Goal: Information Seeking & Learning: Learn about a topic

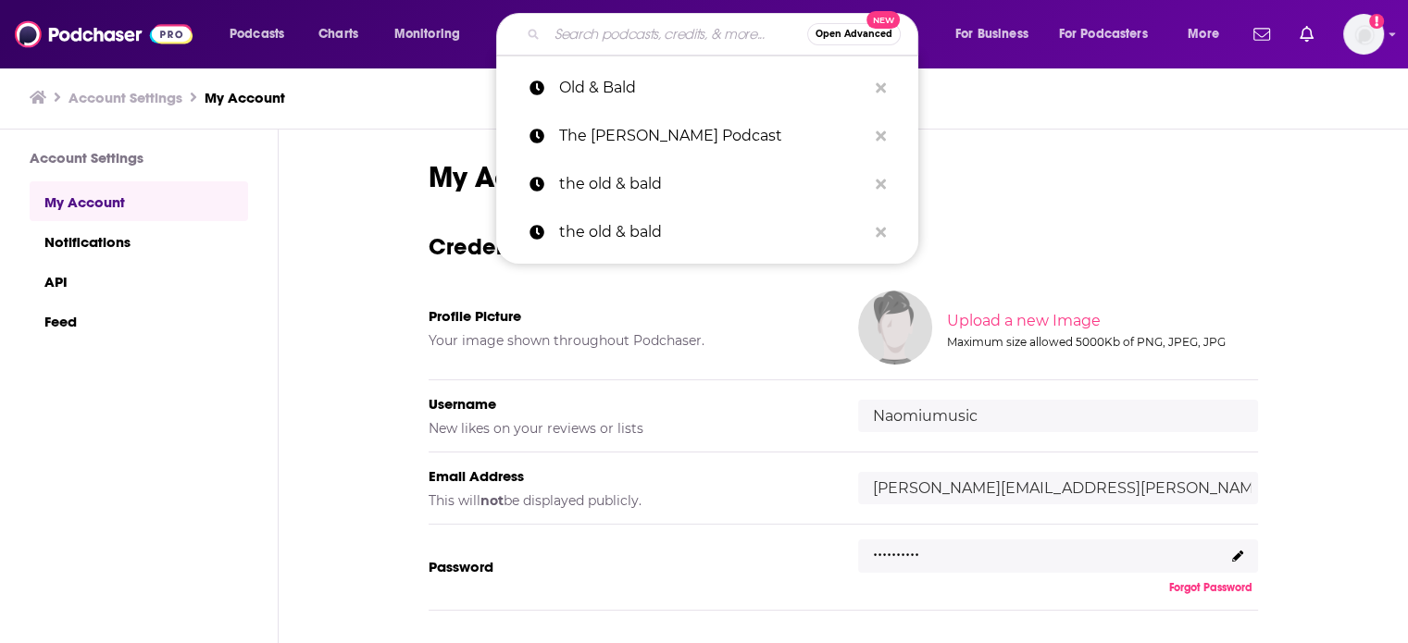
click at [703, 47] on input "Search podcasts, credits, & more..." at bounding box center [677, 34] width 260 height 30
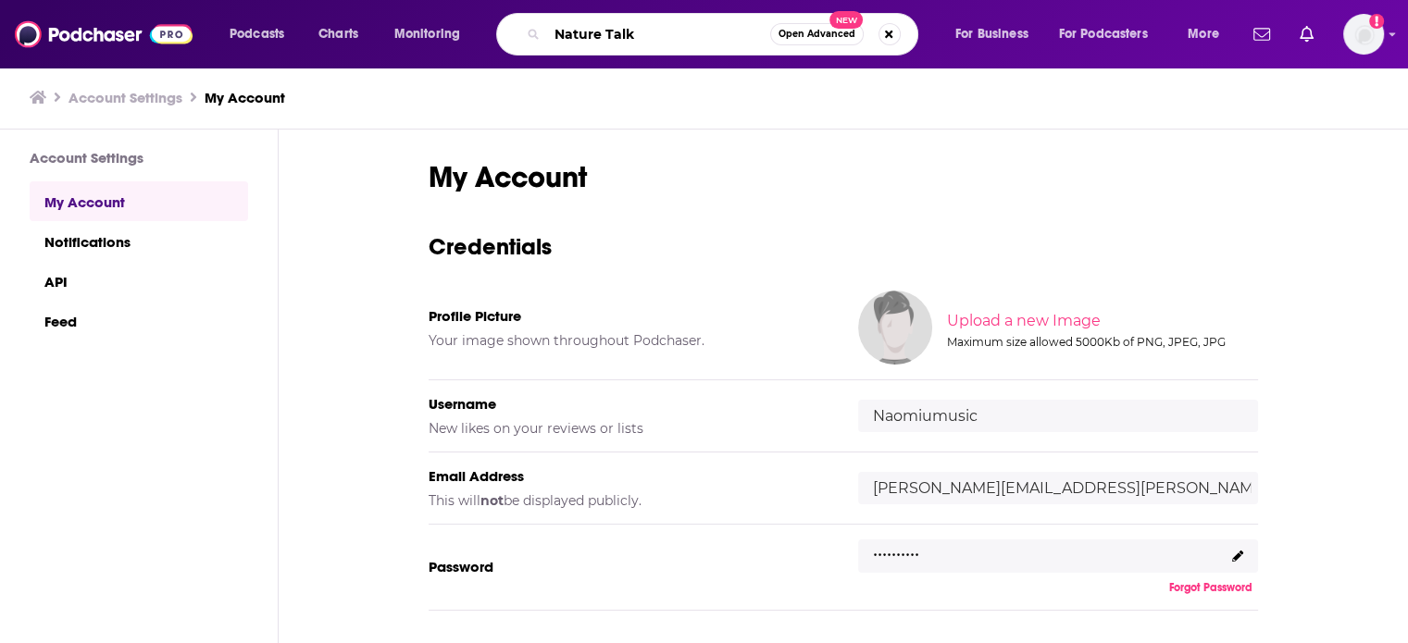
type input "Nature Talks"
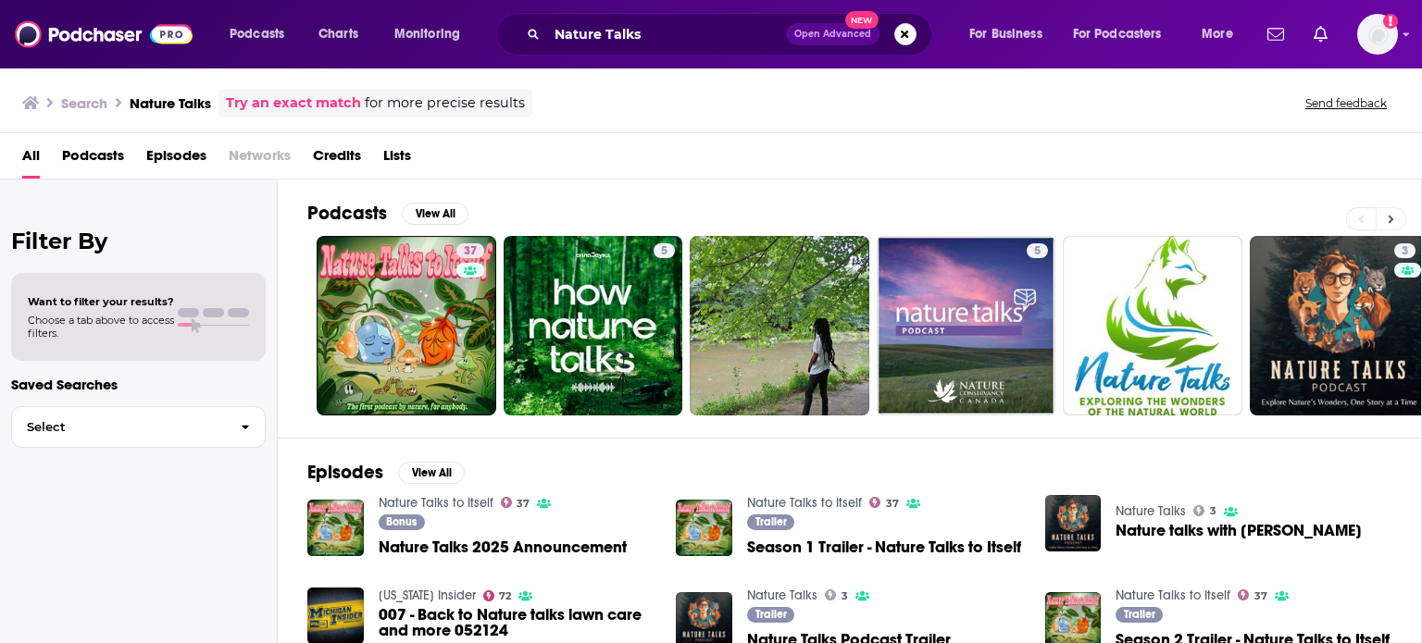
click at [1386, 218] on button at bounding box center [1391, 218] width 31 height 23
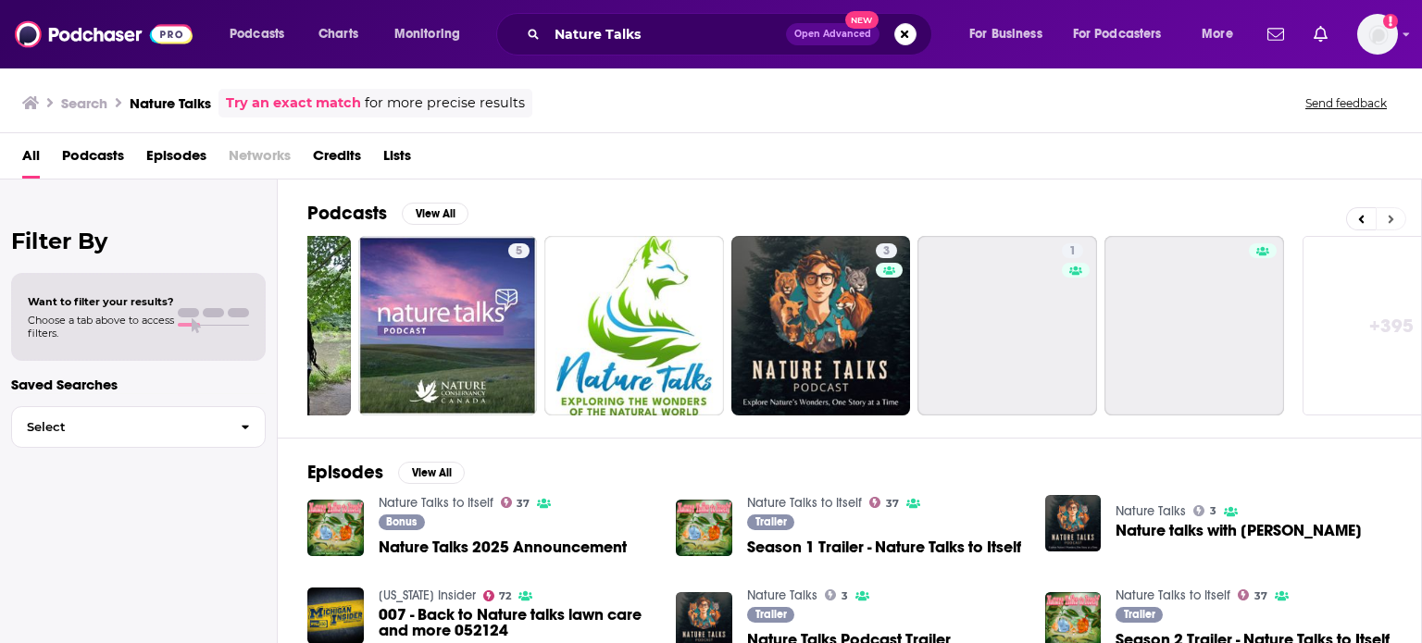
scroll to position [0, 585]
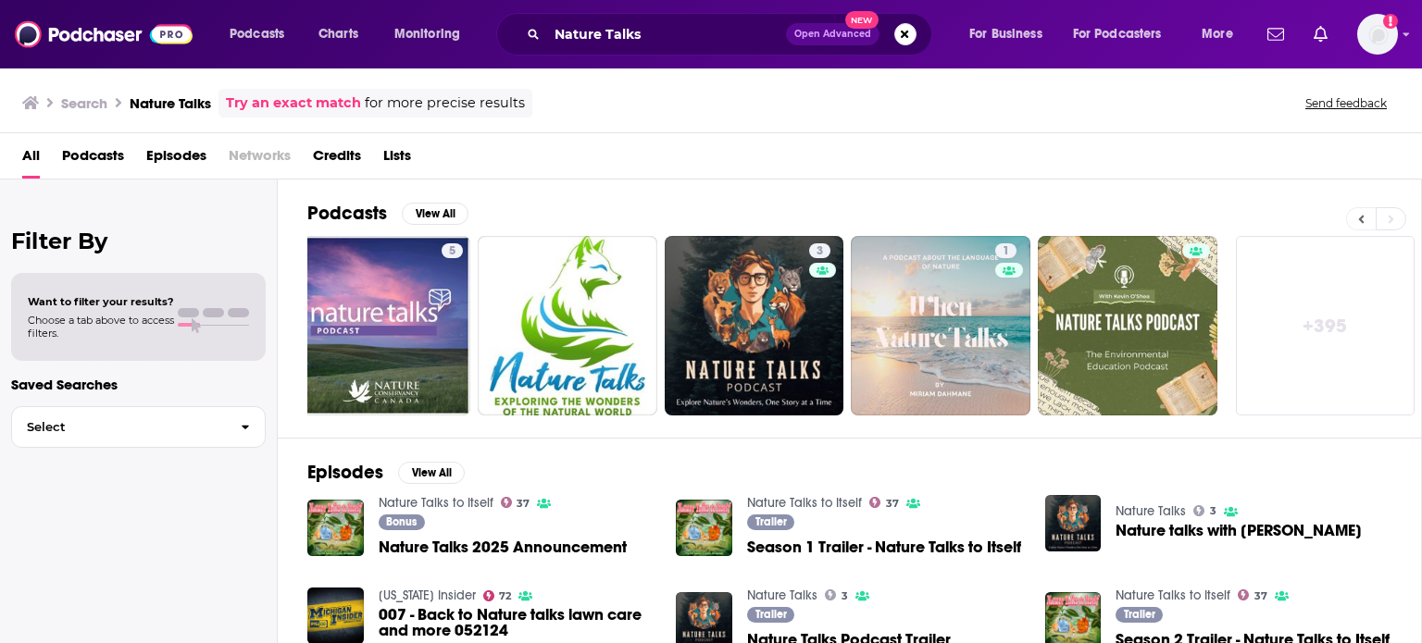
click at [1363, 214] on icon at bounding box center [1361, 219] width 6 height 13
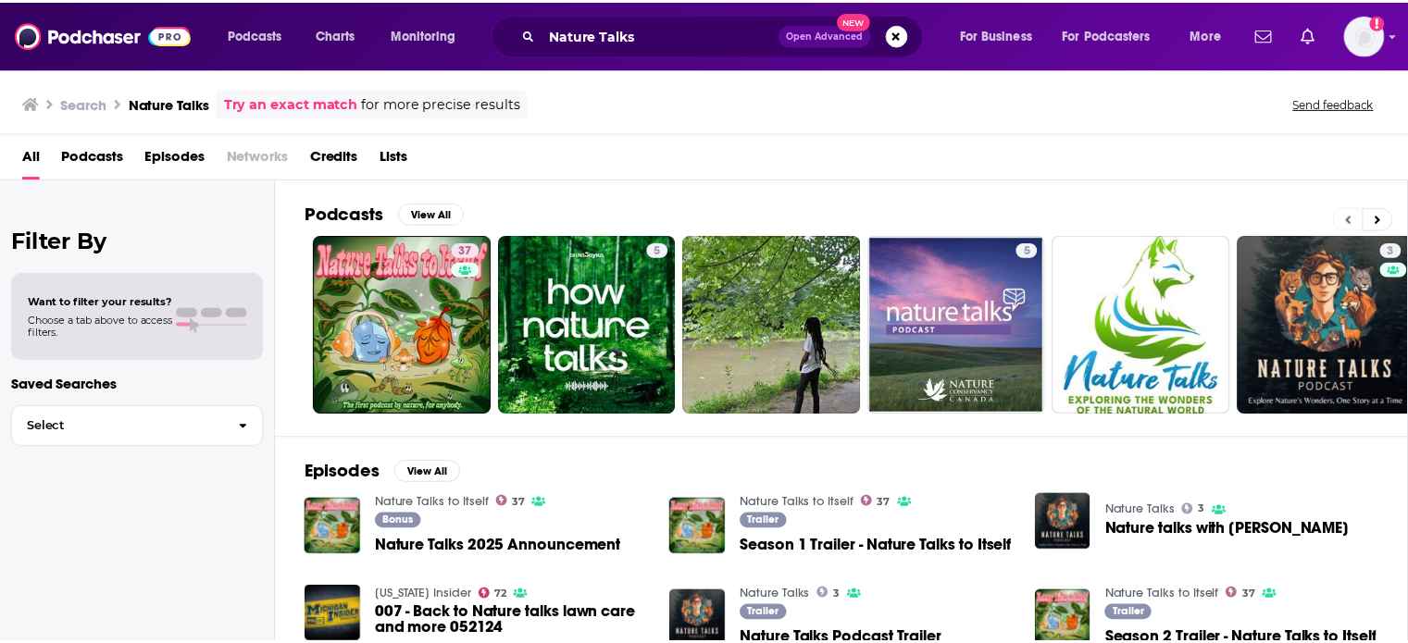
scroll to position [0, 0]
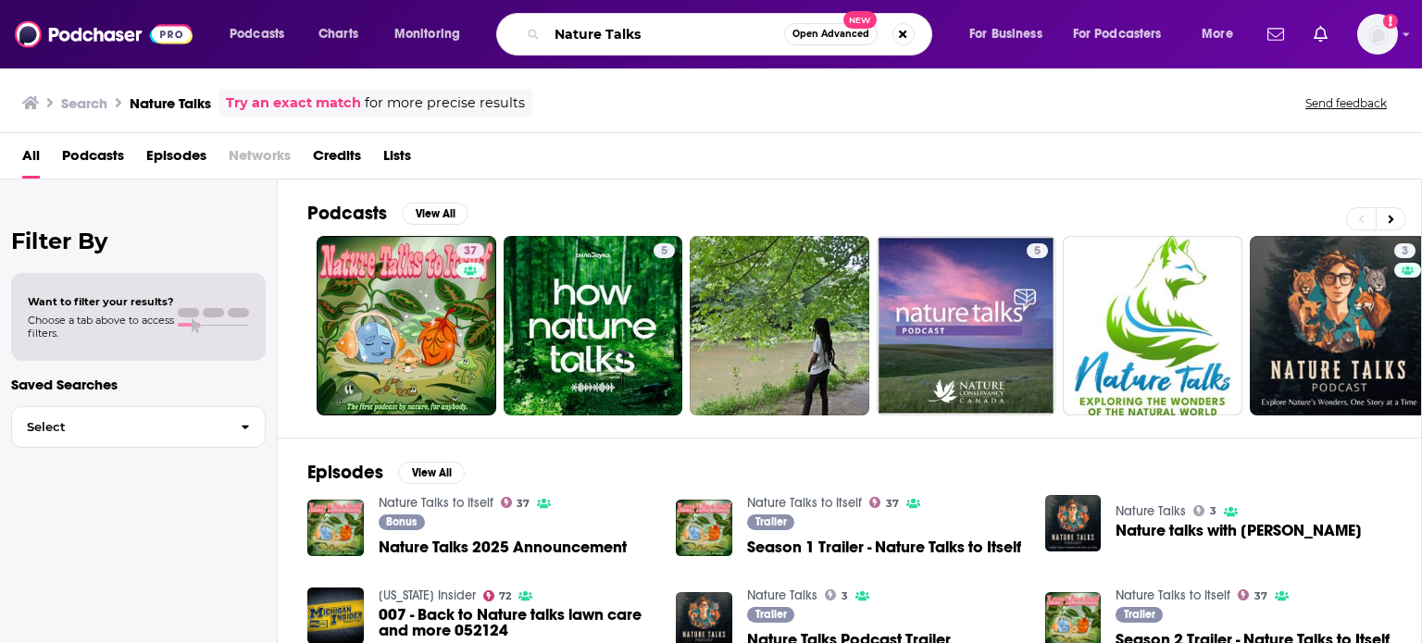
click at [663, 38] on input "Nature Talks" at bounding box center [665, 34] width 237 height 30
type input "Nature Talks [PERSON_NAME]"
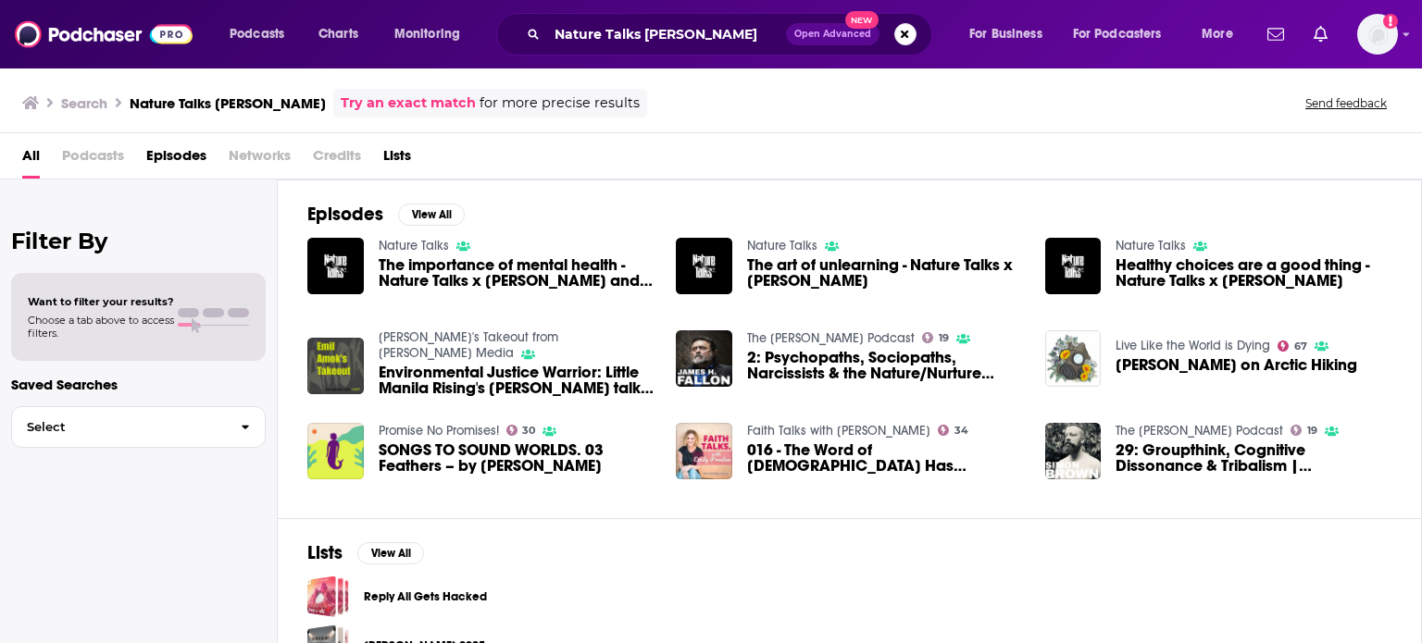
click at [389, 266] on span "The importance of mental health - Nature Talks x [PERSON_NAME] and [PERSON_NAME]" at bounding box center [517, 272] width 276 height 31
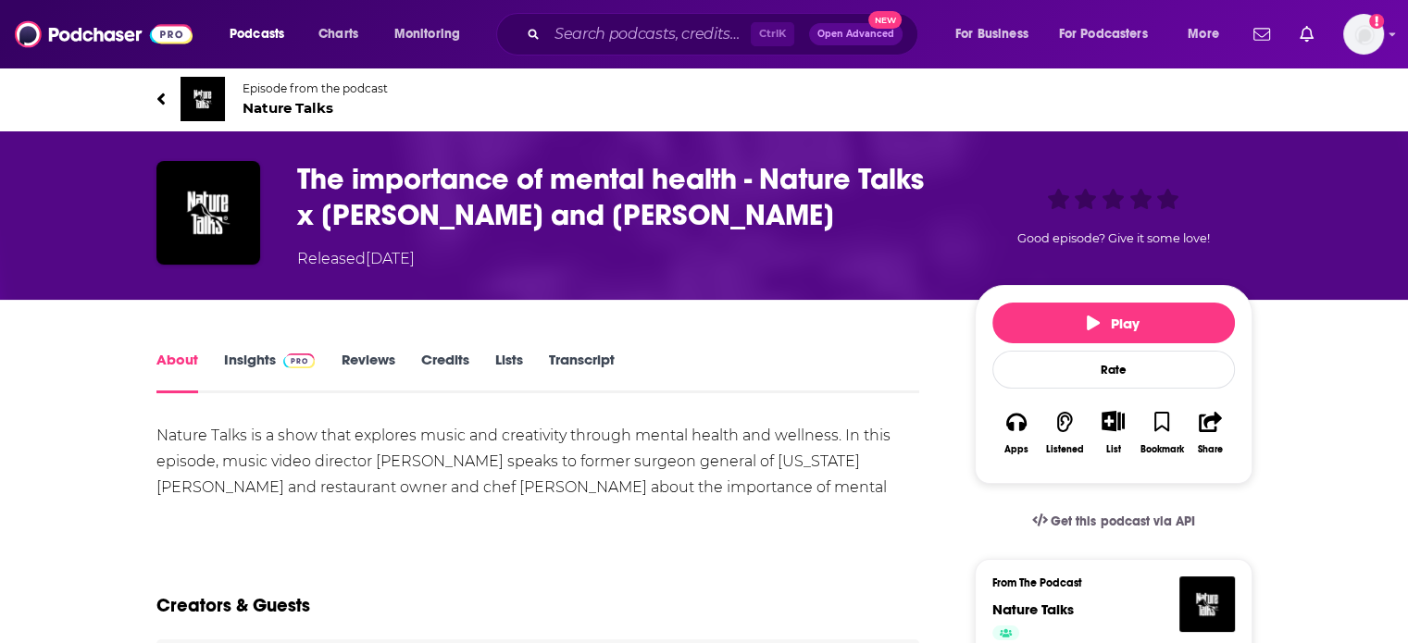
click at [233, 360] on link "Insights" at bounding box center [270, 372] width 92 height 43
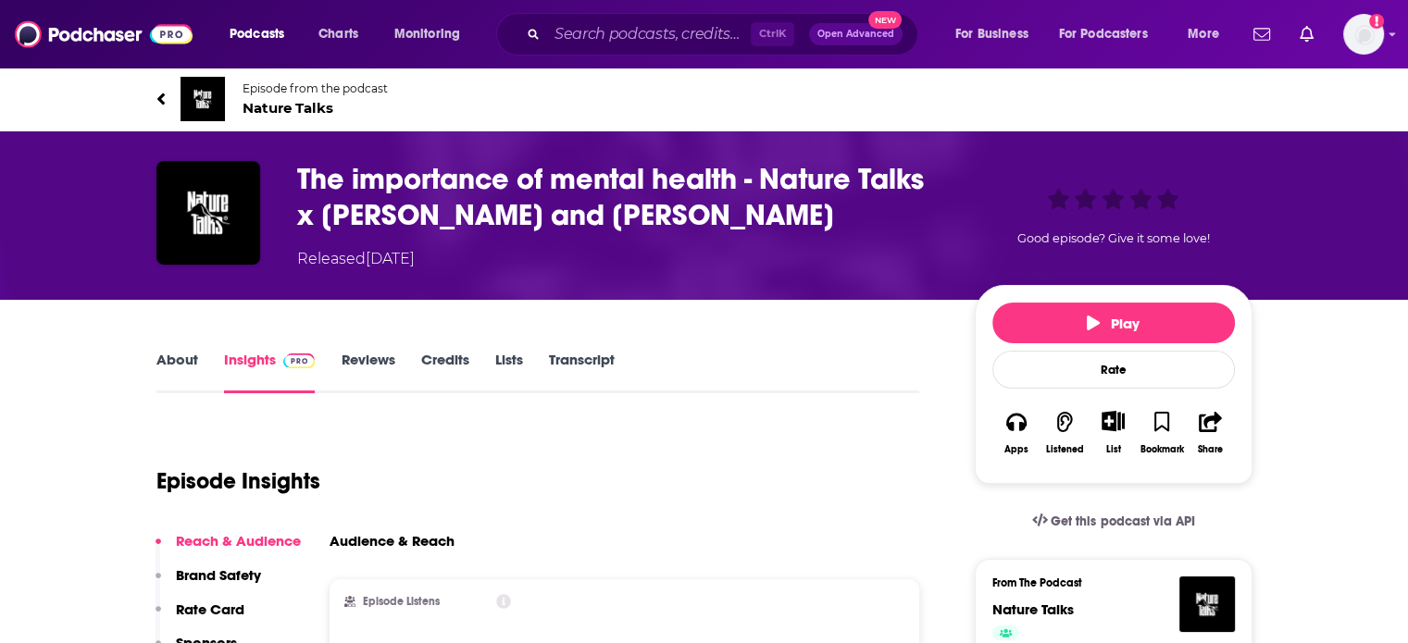
drag, startPoint x: 175, startPoint y: 354, endPoint x: 467, endPoint y: 355, distance: 291.6
click at [176, 354] on link "About" at bounding box center [177, 372] width 42 height 43
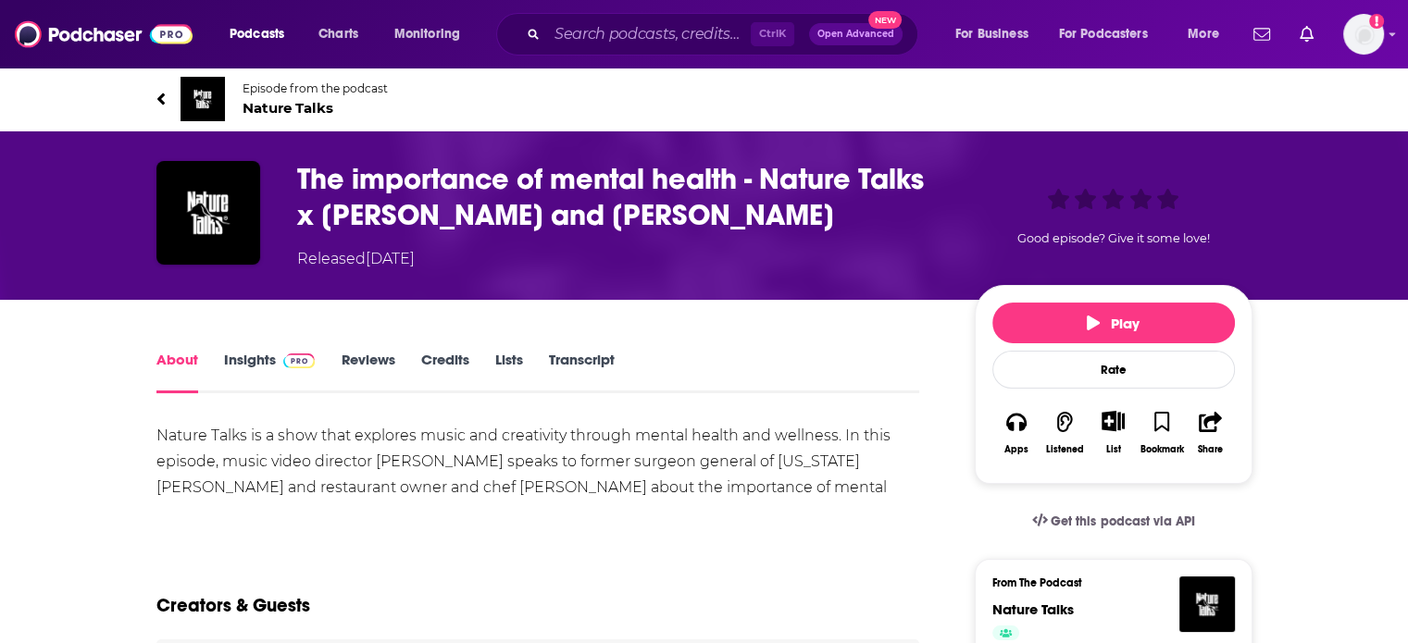
click at [444, 245] on div "The importance of mental health - Nature Talks x [PERSON_NAME] and [PERSON_NAME…" at bounding box center [621, 215] width 648 height 109
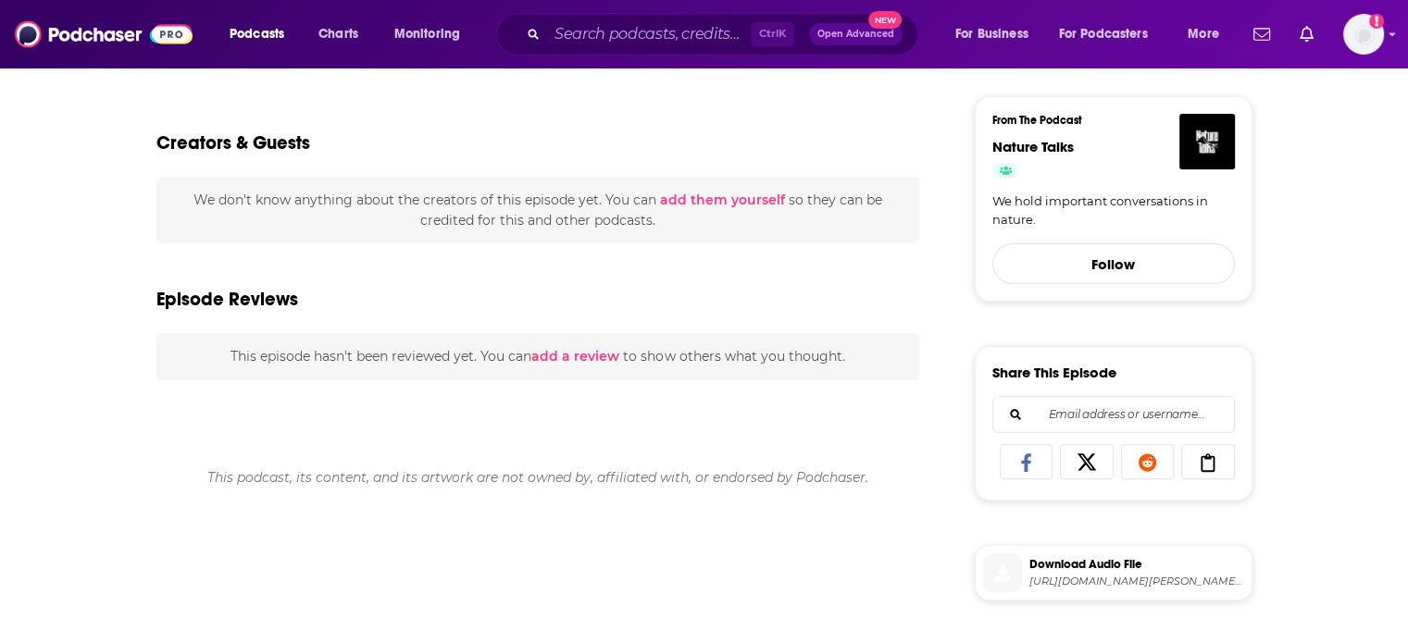
scroll to position [370, 0]
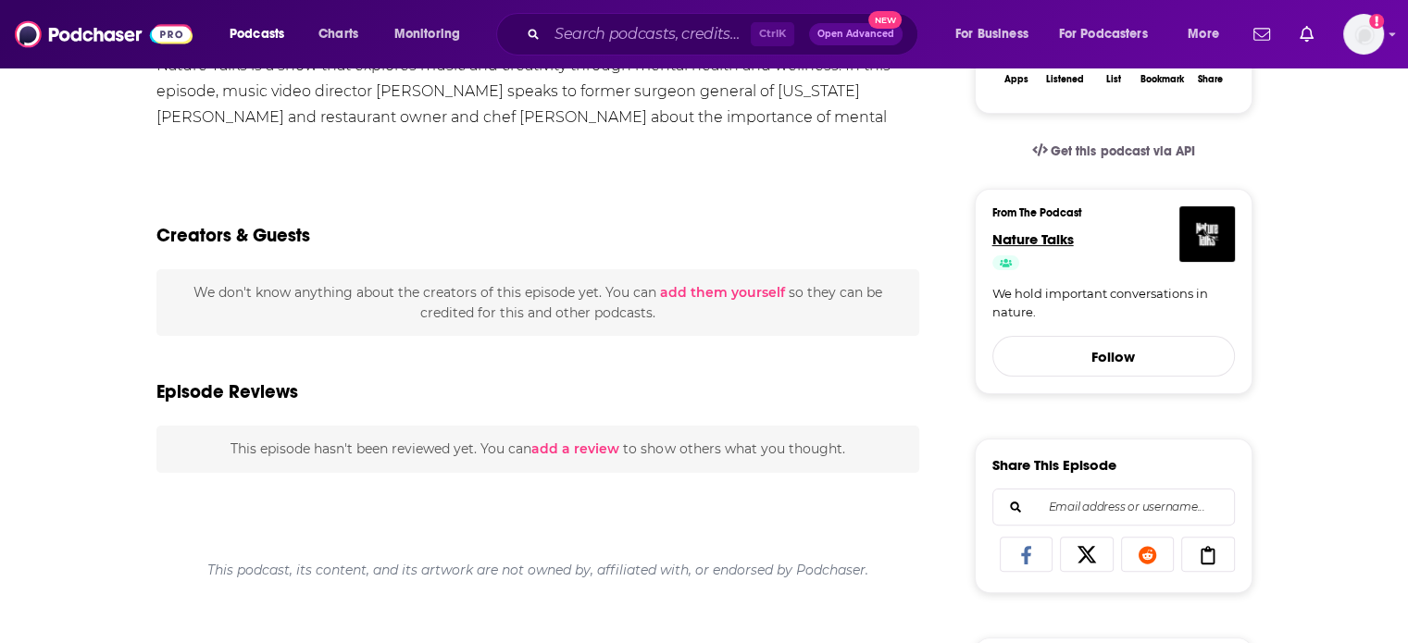
click at [1039, 240] on span "Nature Talks" at bounding box center [1032, 239] width 81 height 18
